Goal: Information Seeking & Learning: Learn about a topic

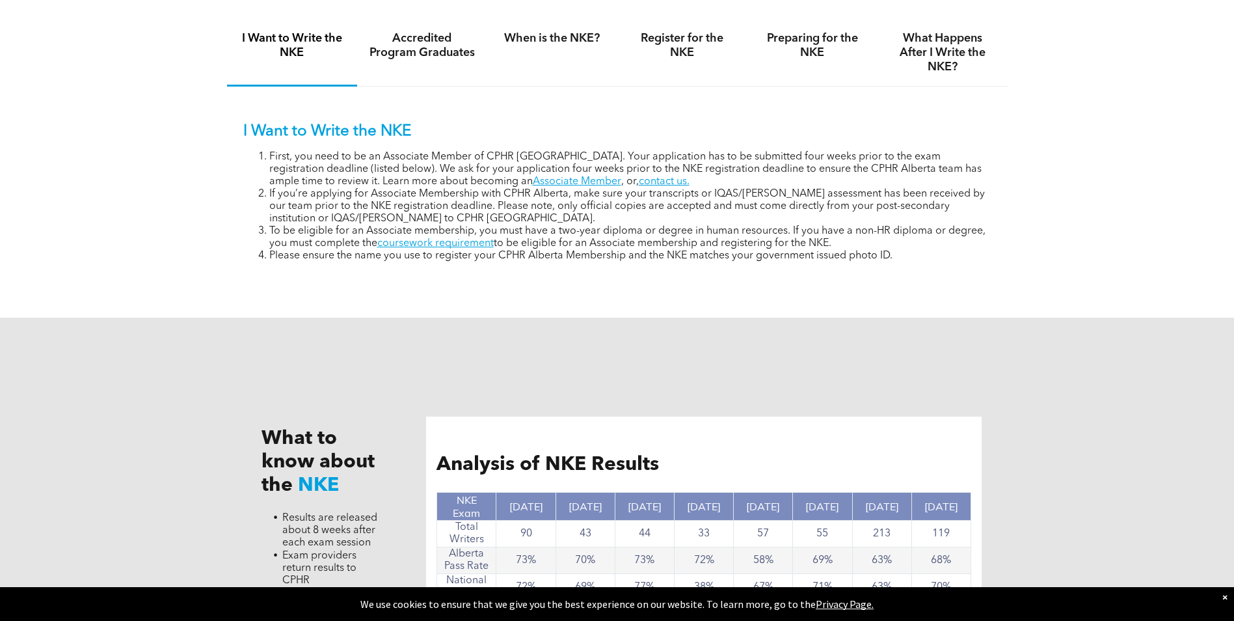
scroll to position [911, 0]
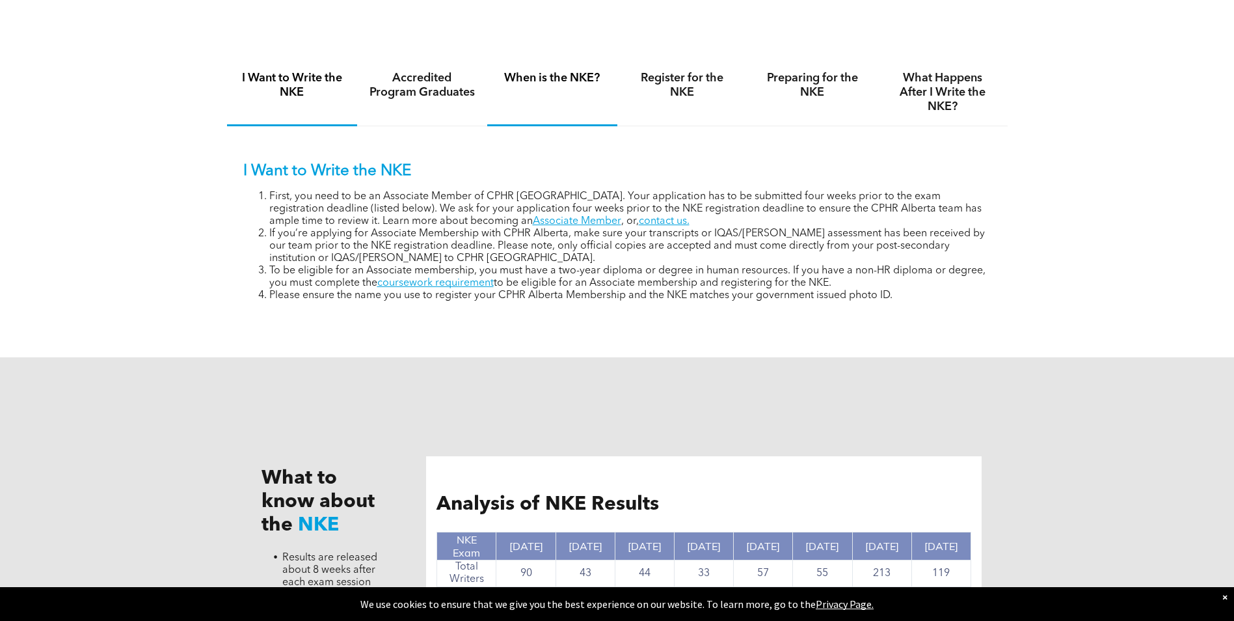
click at [583, 83] on h4 "When is the NKE?" at bounding box center [552, 78] width 107 height 14
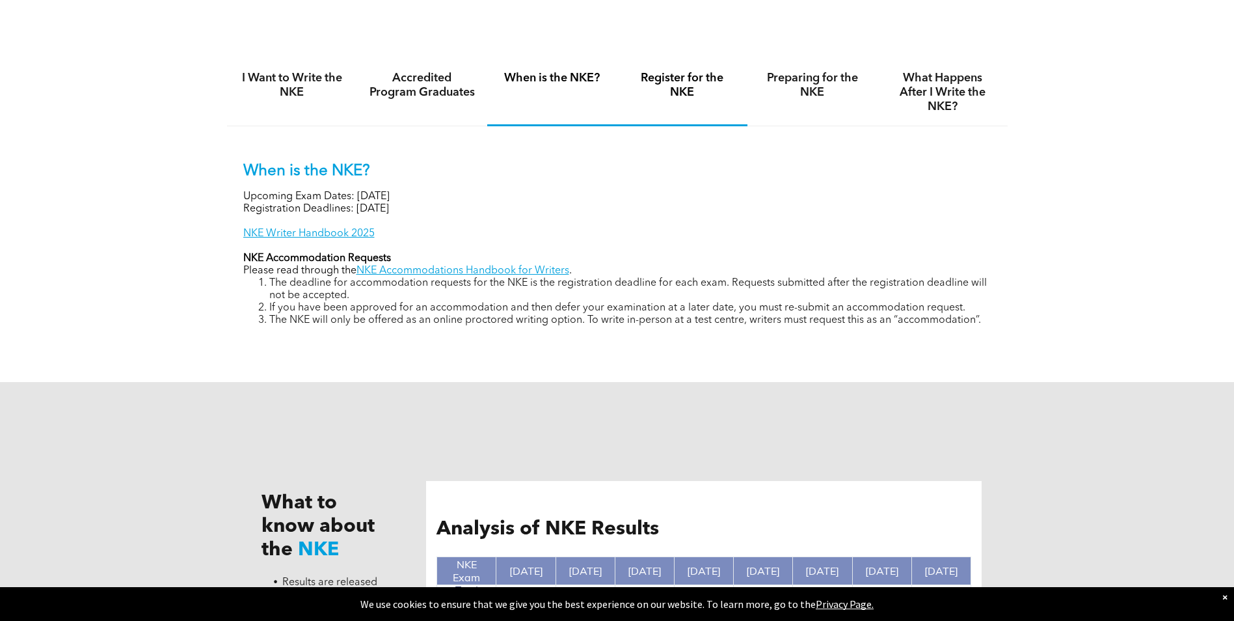
click at [676, 96] on h4 "Register for the NKE" at bounding box center [682, 85] width 107 height 29
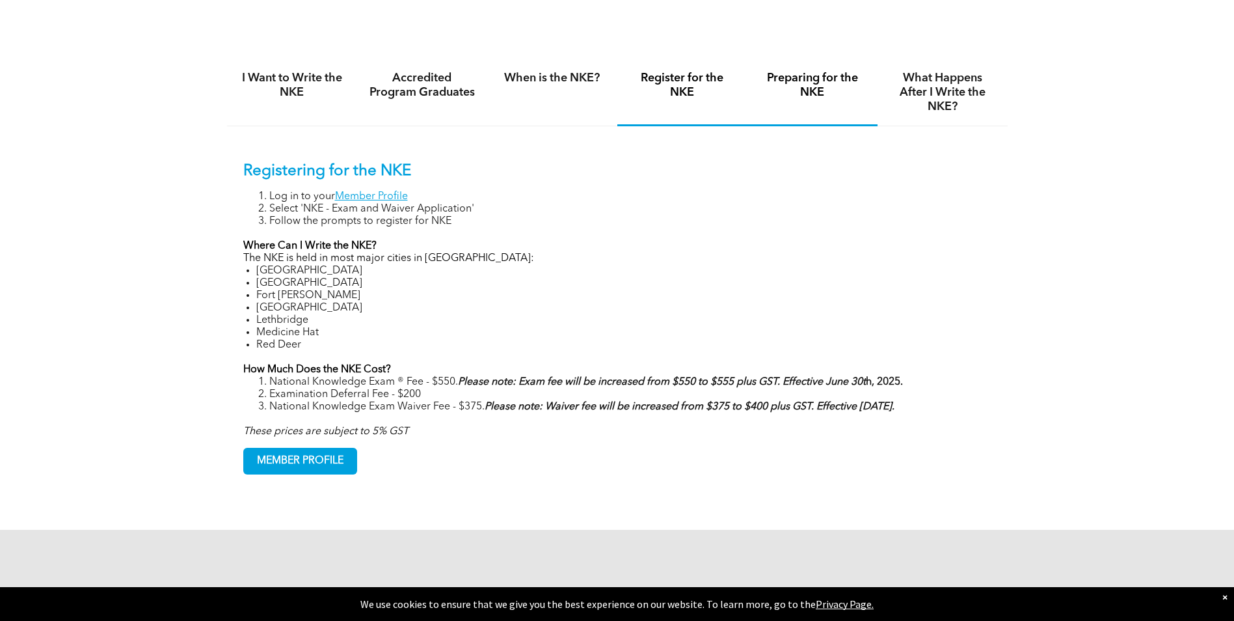
click at [790, 72] on h4 "Preparing for the NKE" at bounding box center [812, 85] width 107 height 29
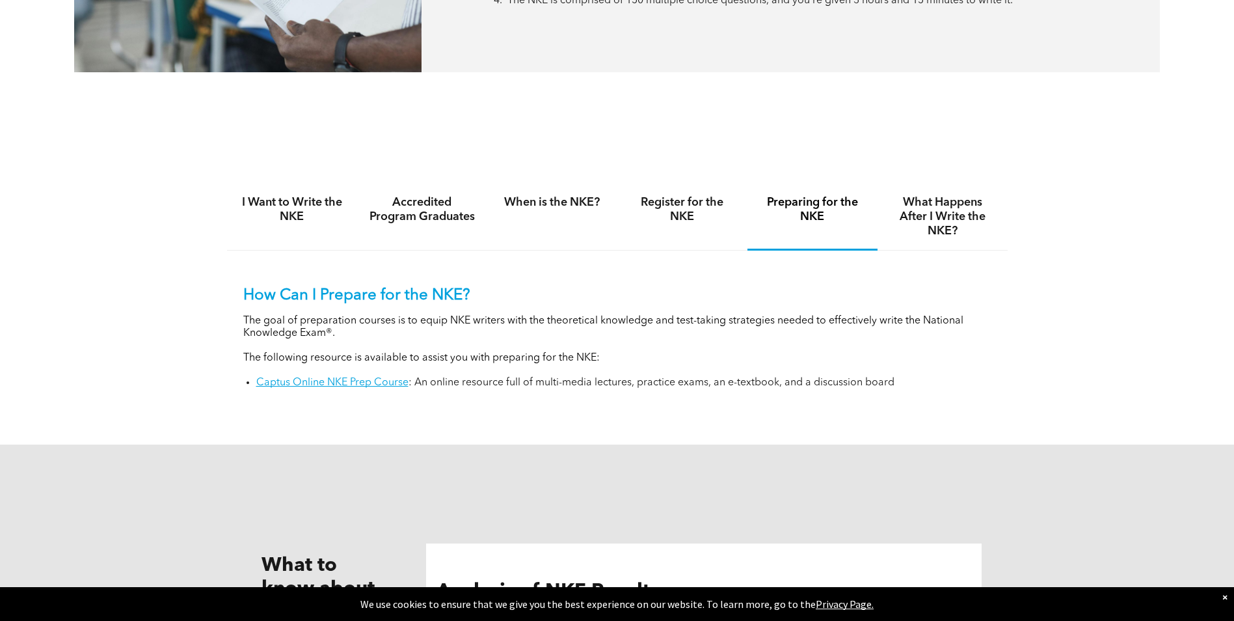
scroll to position [781, 0]
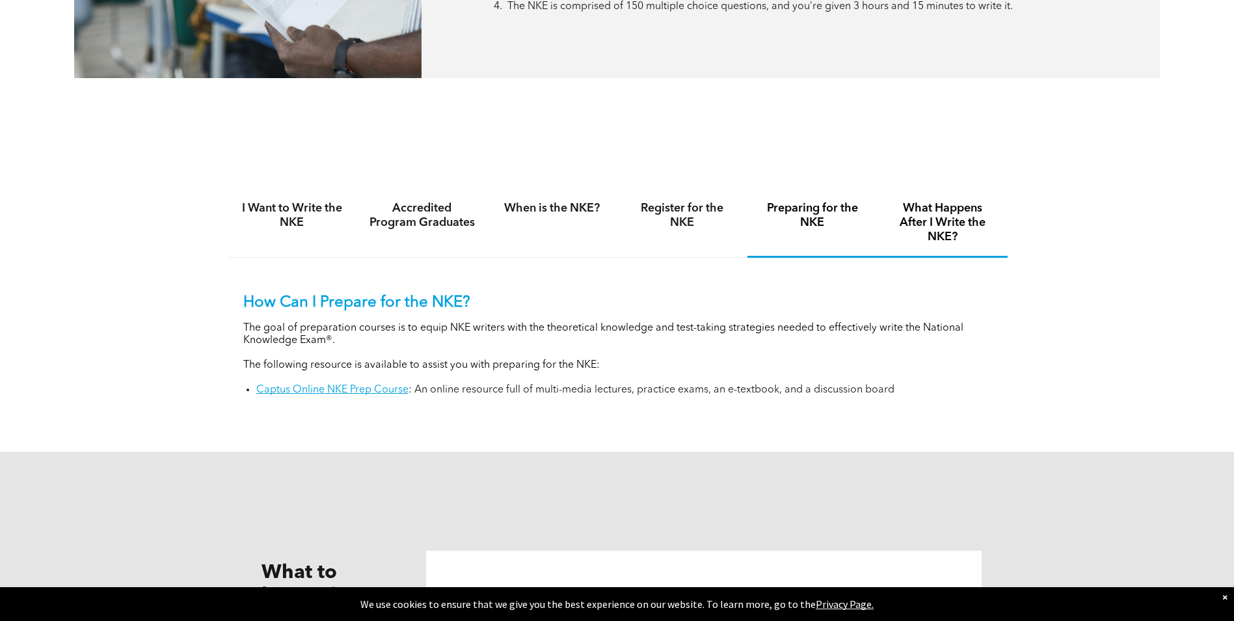
click at [909, 224] on h4 "What Happens After I Write the NKE?" at bounding box center [942, 222] width 107 height 43
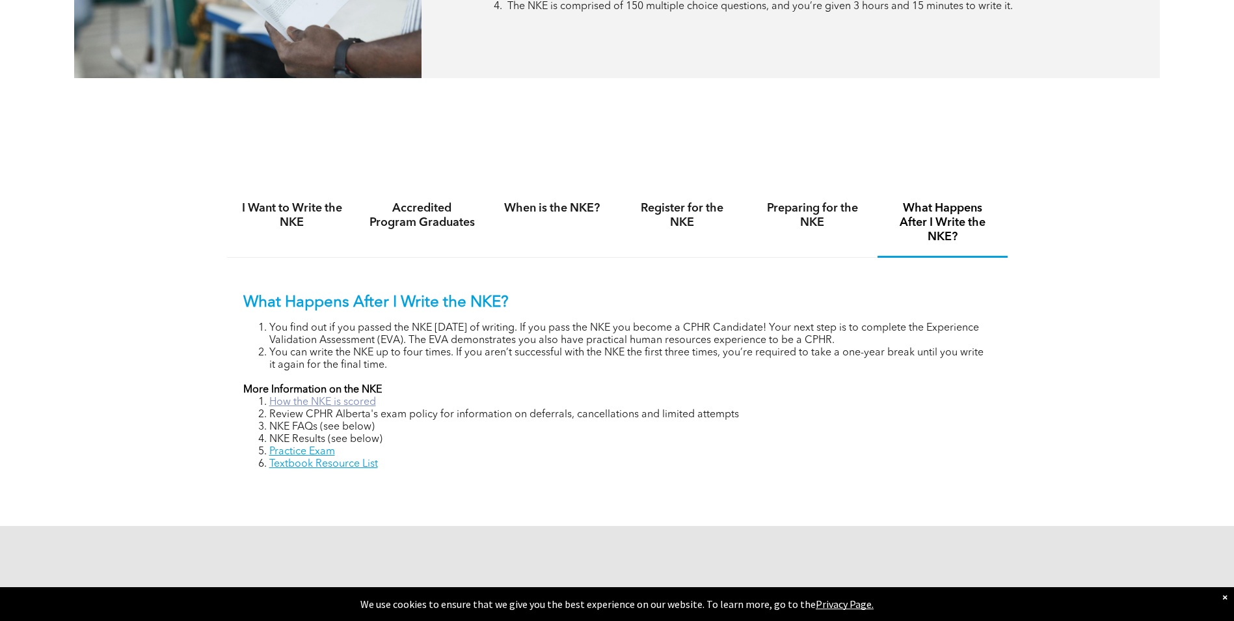
click at [312, 401] on link "How the NKE is scored" at bounding box center [322, 402] width 107 height 10
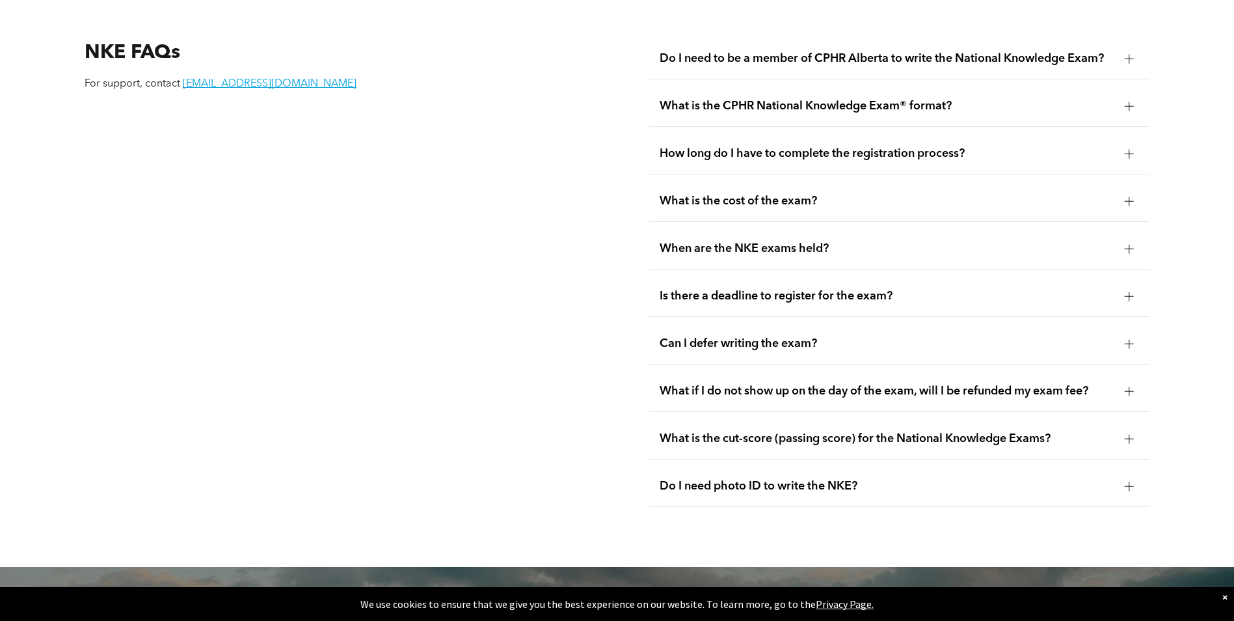
scroll to position [1886, 0]
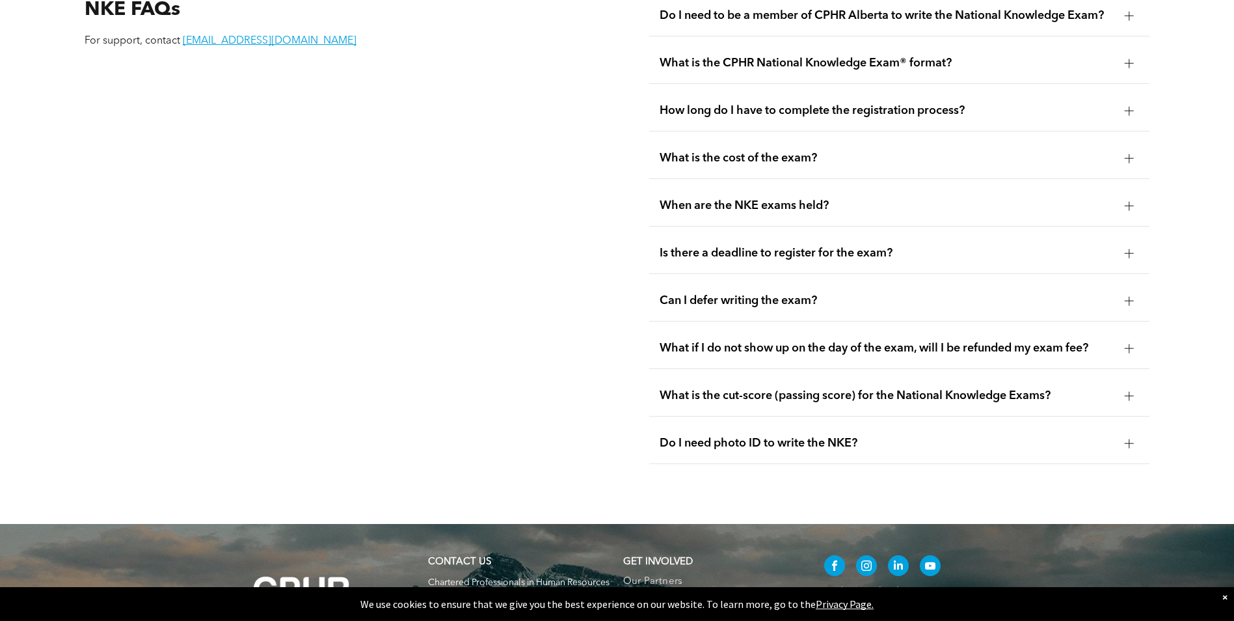
click at [745, 388] on span "What is the cut-score (passing score) for the National Knowledge Exams?" at bounding box center [887, 395] width 455 height 14
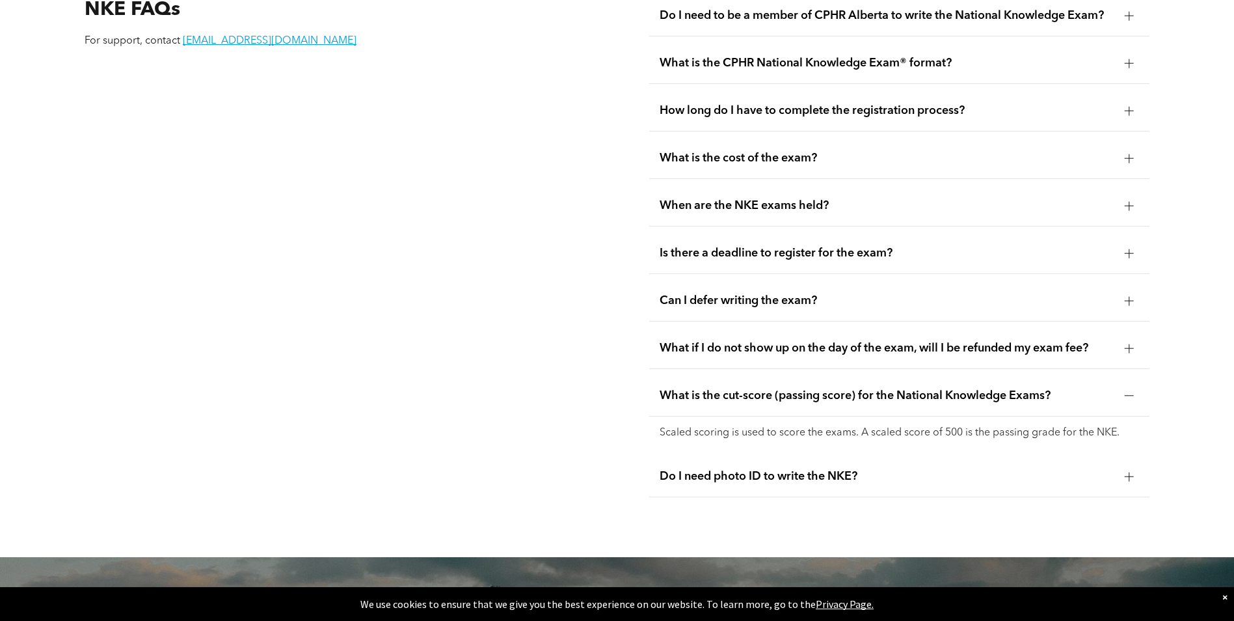
click at [745, 388] on span "What is the cut-score (passing score) for the National Knowledge Exams?" at bounding box center [887, 395] width 455 height 14
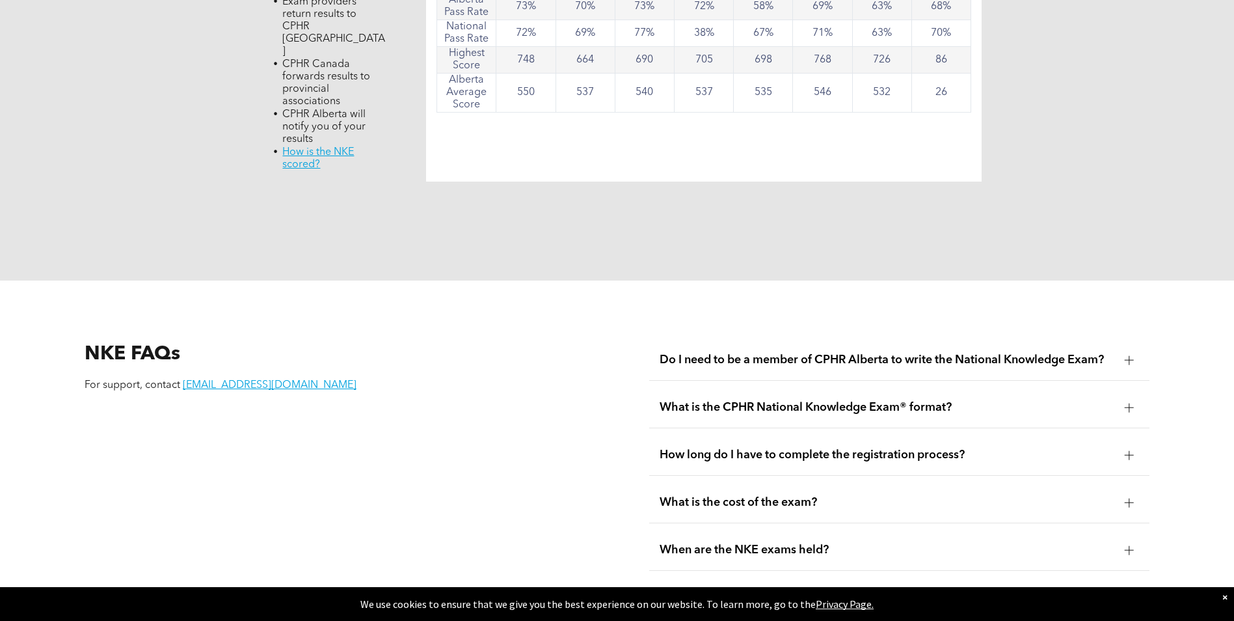
scroll to position [1431, 0]
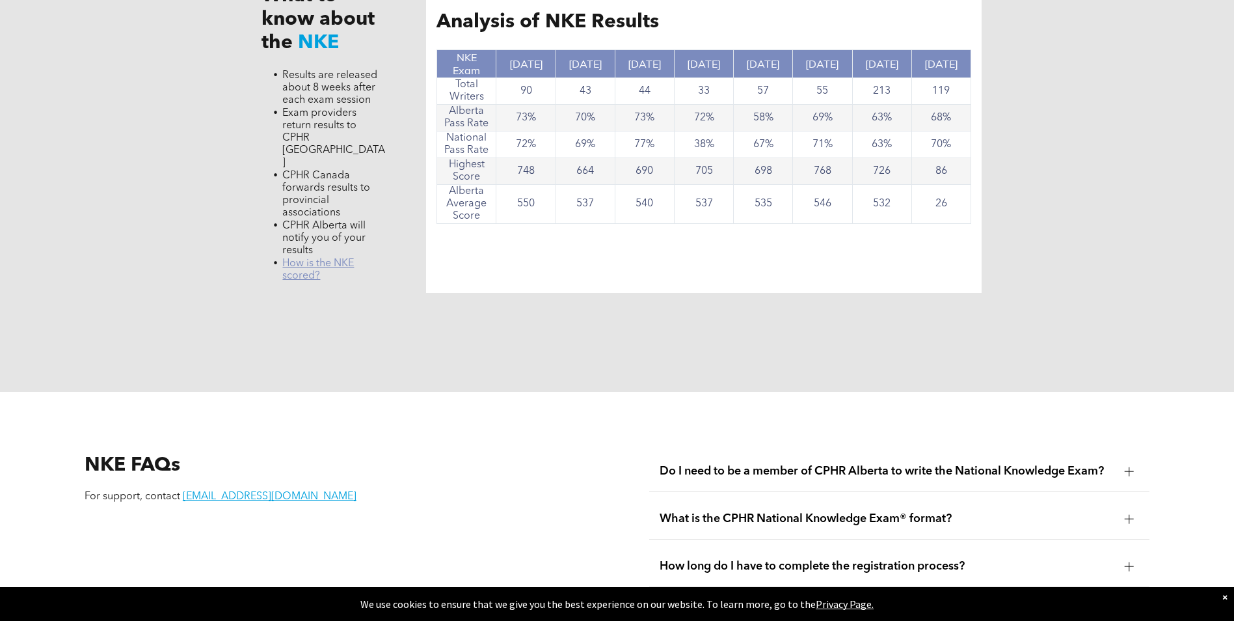
click at [310, 258] on link "﻿ How is the NKE scored?" at bounding box center [318, 269] width 72 height 23
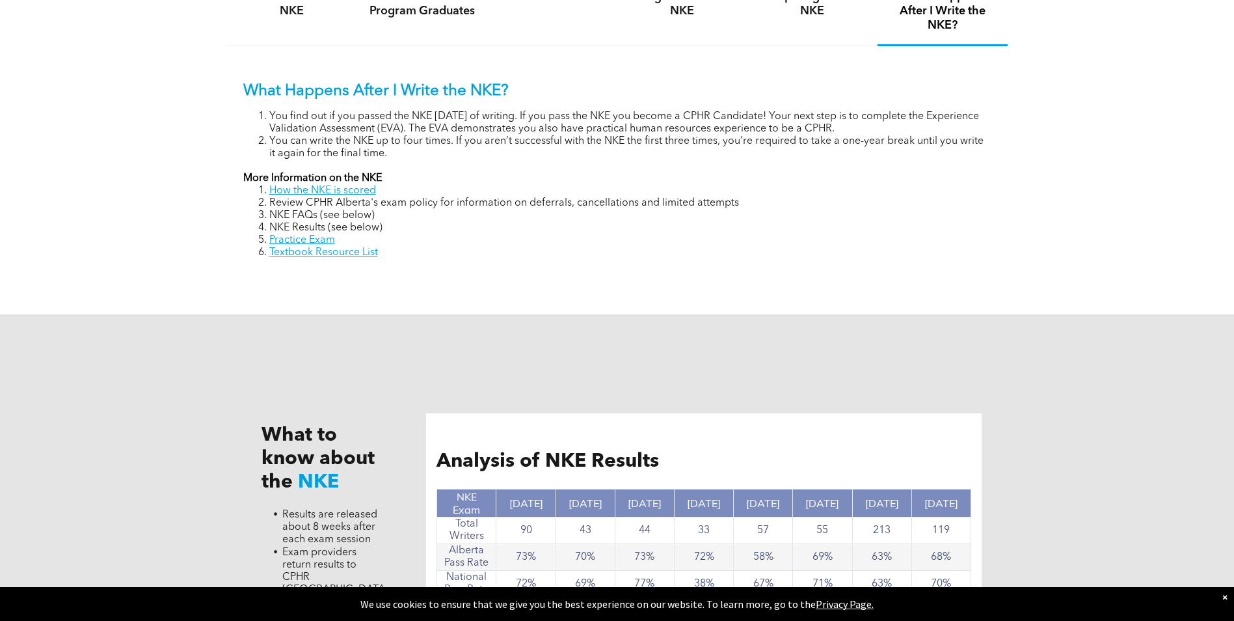
scroll to position [846, 0]
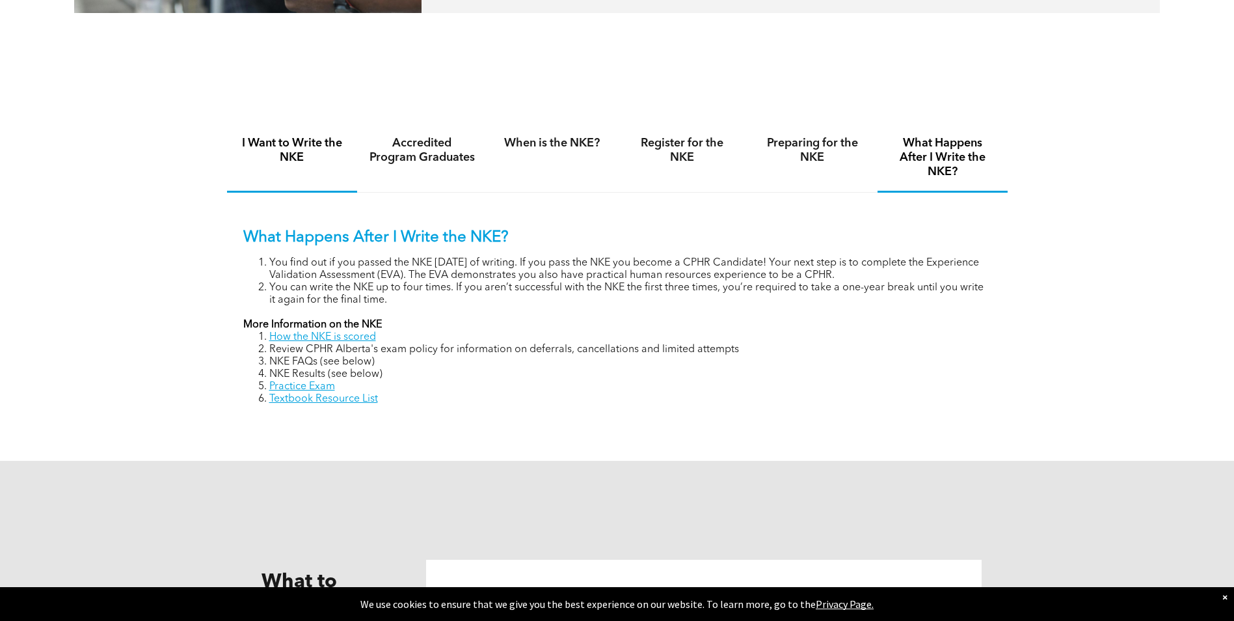
click at [289, 139] on h4 "I Want to Write the NKE" at bounding box center [292, 150] width 107 height 29
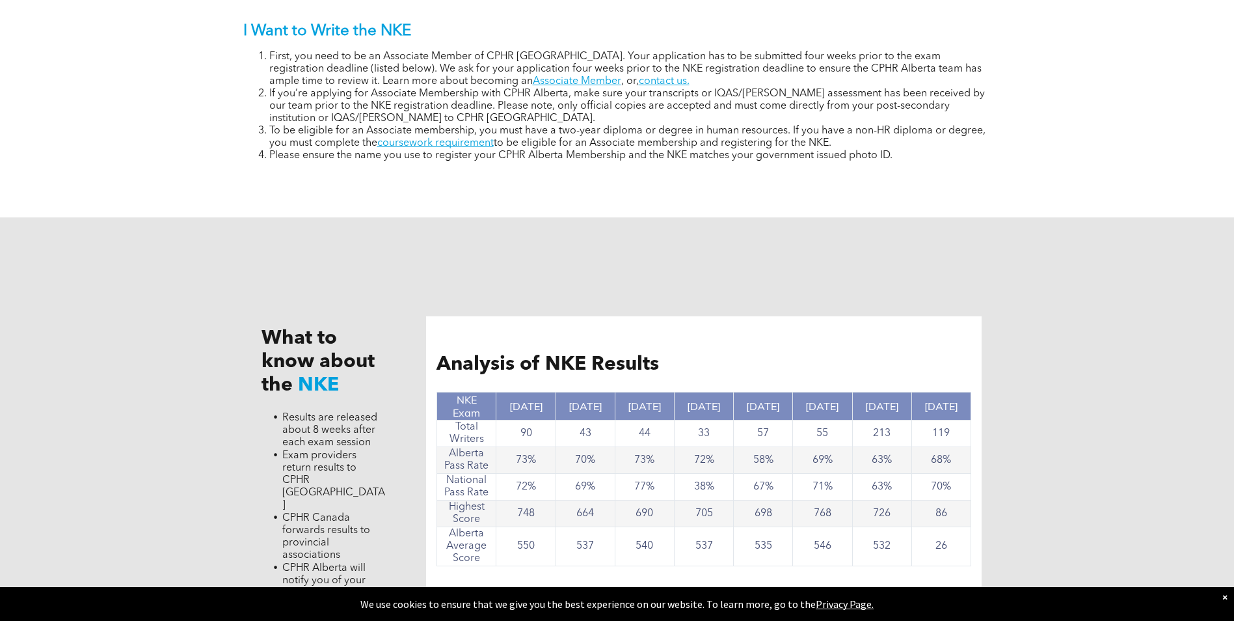
scroll to position [1171, 0]
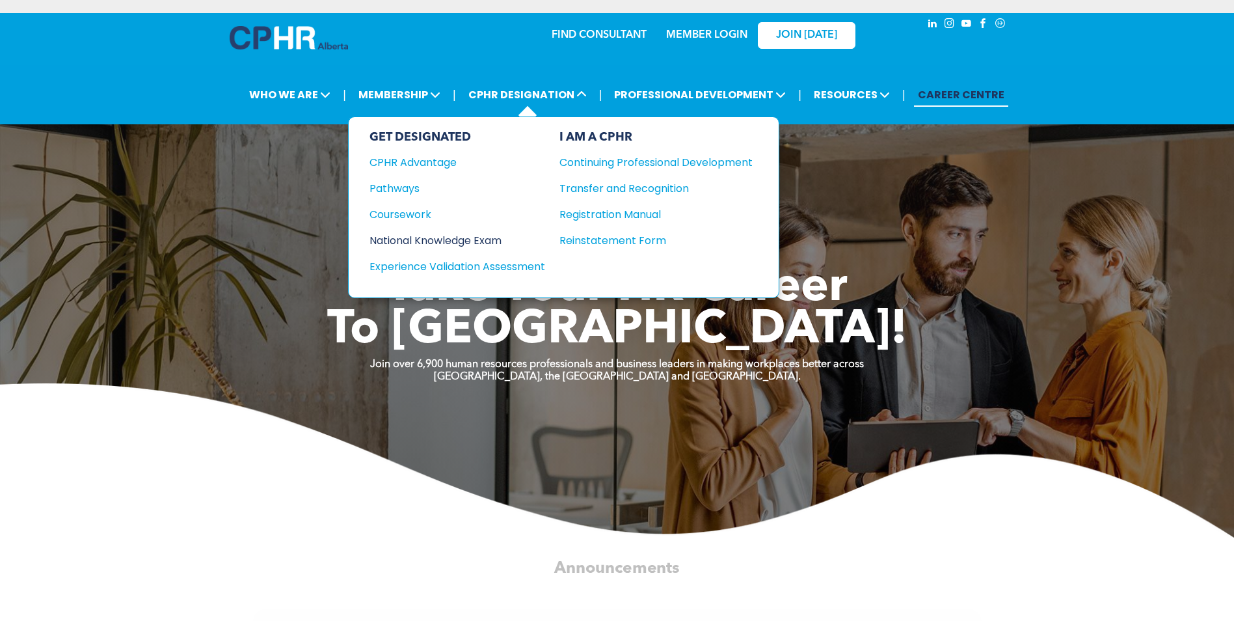
click at [404, 237] on div "National Knowledge Exam" at bounding box center [448, 240] width 158 height 16
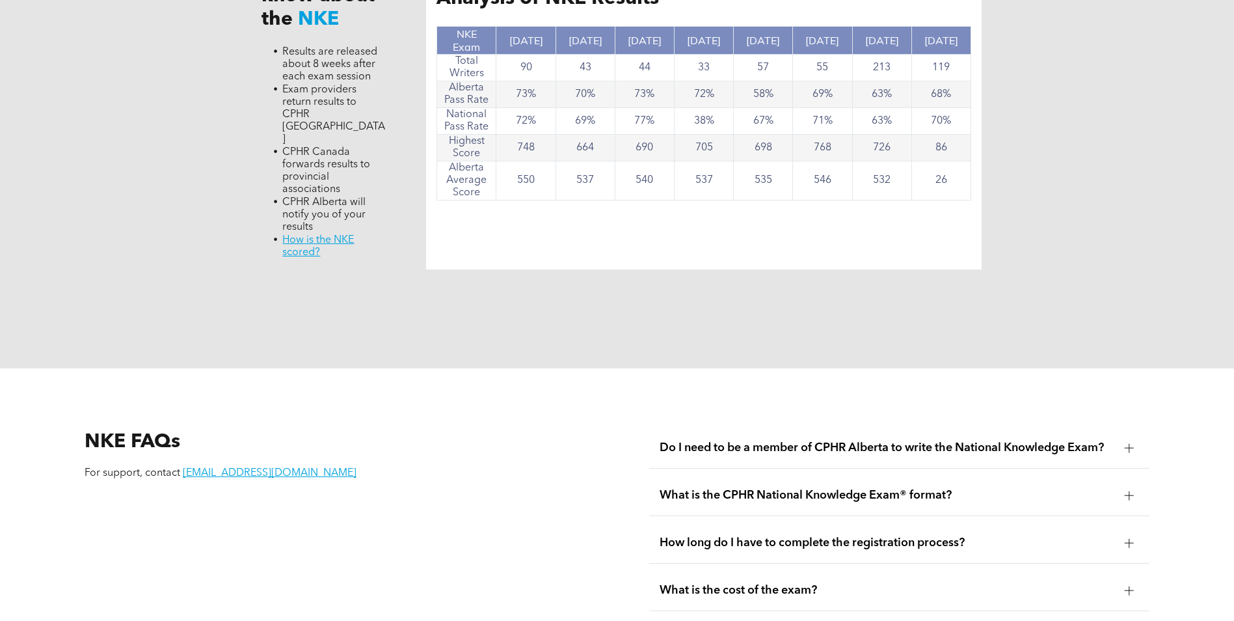
scroll to position [1496, 0]
